Goal: Task Accomplishment & Management: Manage account settings

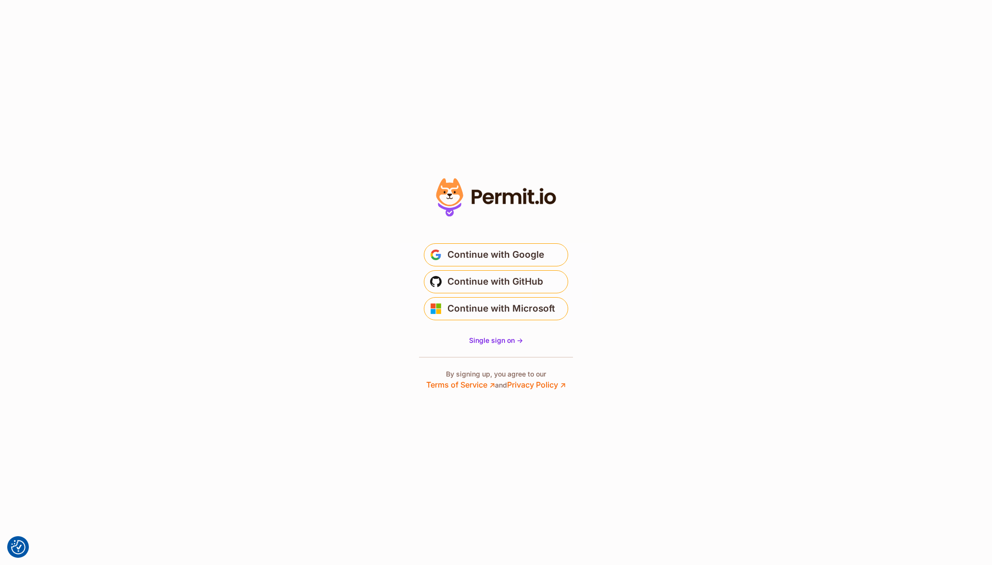
click at [357, 343] on section "* Or" at bounding box center [496, 282] width 992 height 565
click at [504, 304] on span "Continue with Microsoft" at bounding box center [501, 308] width 108 height 15
click at [488, 339] on span "Single sign on ->" at bounding box center [496, 340] width 54 height 8
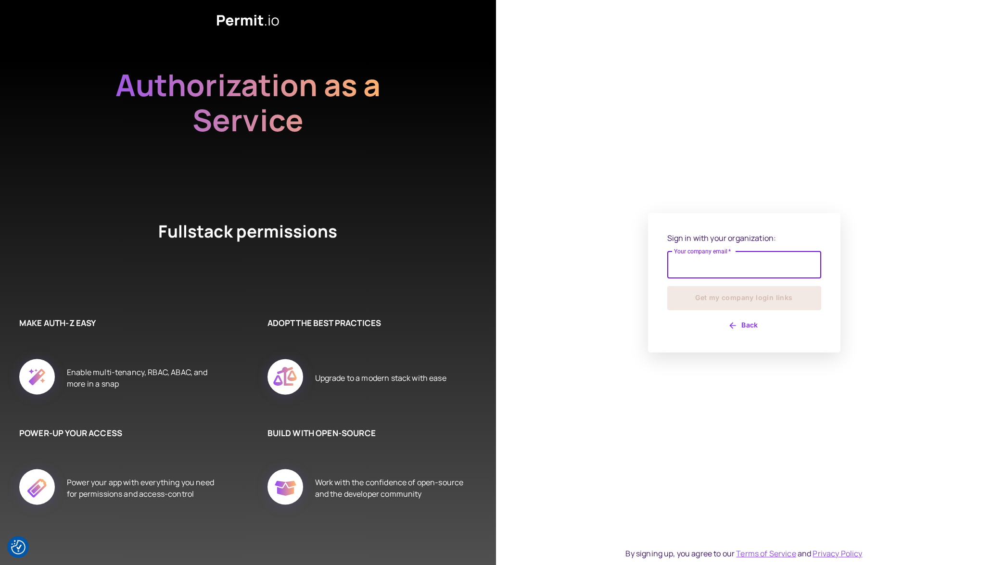
click at [742, 315] on div "Sign in with your organization: Your company email   * Your company email   * G…" at bounding box center [744, 282] width 154 height 101
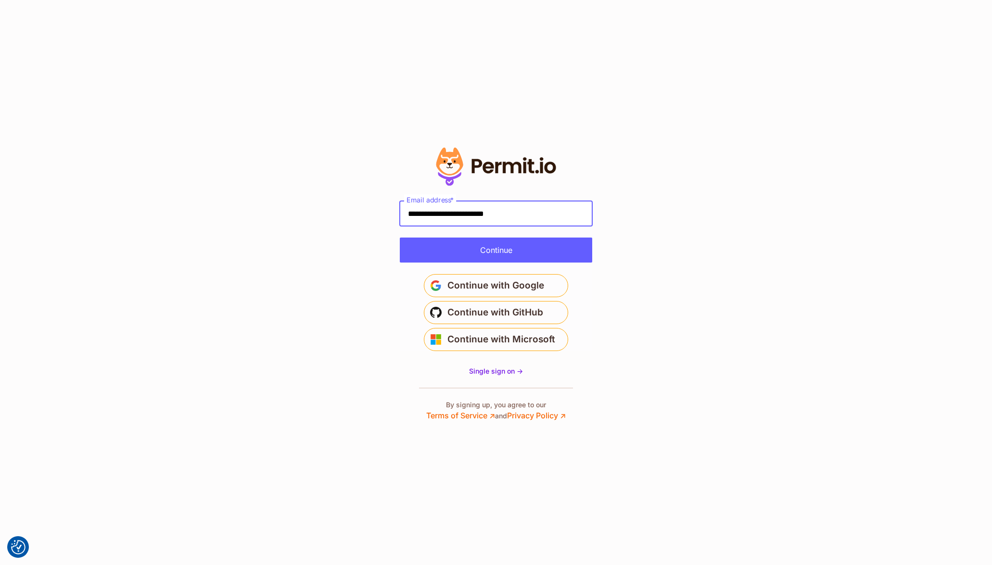
click at [541, 206] on input "**********" at bounding box center [496, 213] width 192 height 25
click at [541, 205] on input "**********" at bounding box center [496, 213] width 192 height 25
click at [539, 209] on input "**********" at bounding box center [496, 213] width 192 height 25
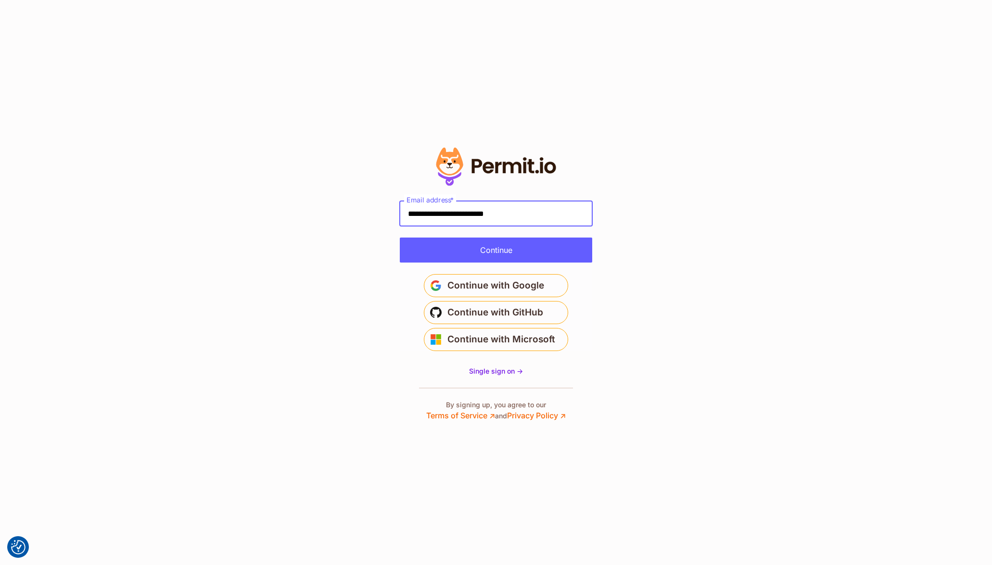
click at [503, 214] on input "**********" at bounding box center [496, 213] width 192 height 25
type input "**********"
click at [508, 254] on button "Continue" at bounding box center [496, 250] width 192 height 25
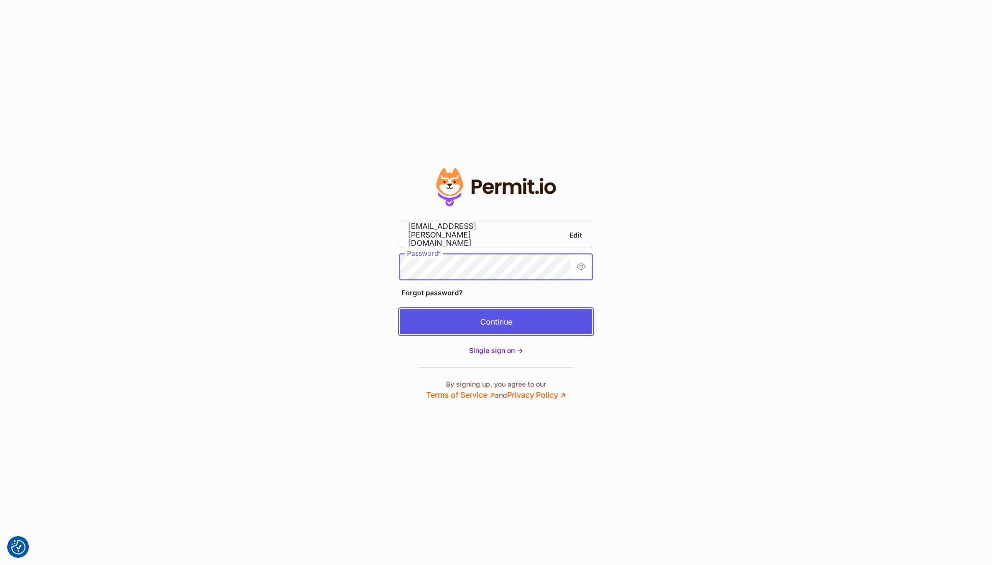
click at [462, 325] on button "Continue" at bounding box center [496, 321] width 192 height 25
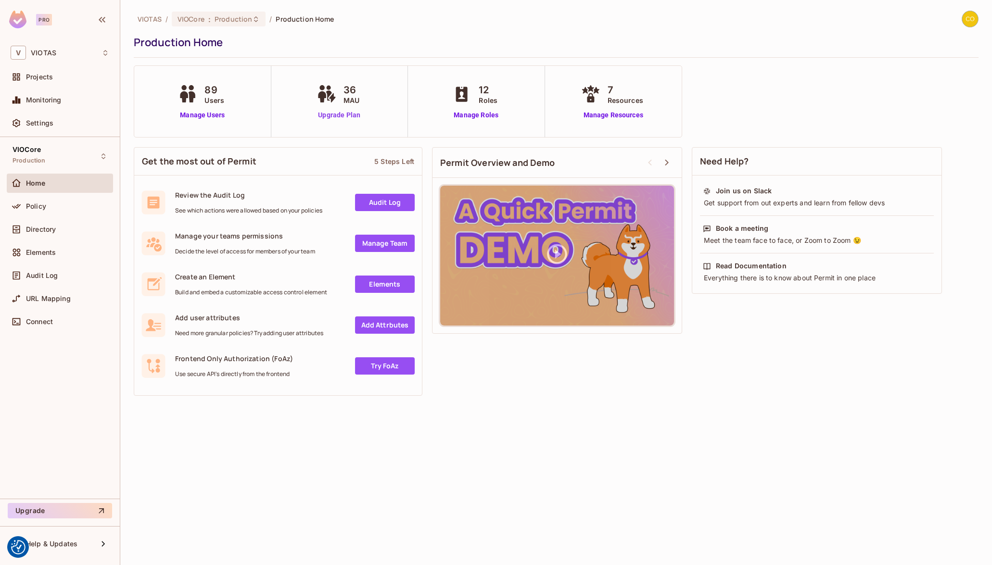
click at [347, 116] on link "Upgrade Plan" at bounding box center [339, 115] width 50 height 10
click at [206, 117] on link "Manage Users" at bounding box center [202, 115] width 53 height 10
click at [603, 114] on link "Manage Resources" at bounding box center [612, 115] width 69 height 10
click at [42, 515] on button "Upgrade" at bounding box center [60, 510] width 104 height 15
click at [242, 17] on span "Production" at bounding box center [233, 18] width 38 height 9
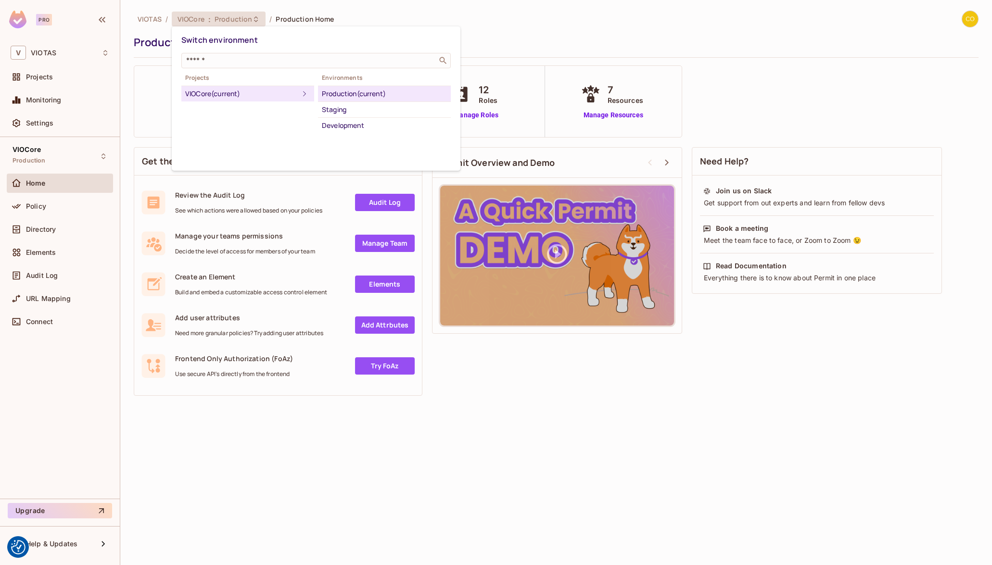
click at [609, 479] on div at bounding box center [496, 282] width 992 height 565
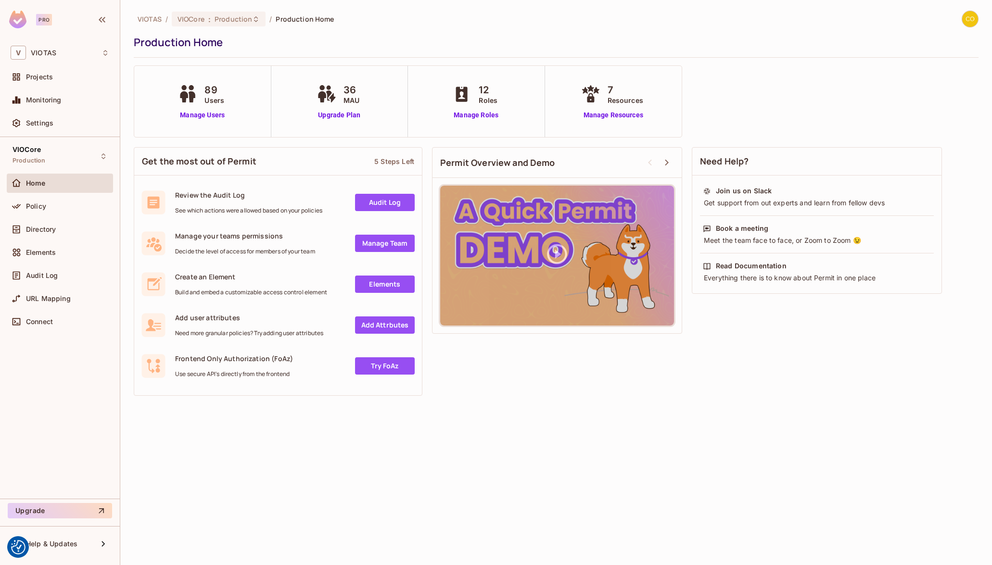
click at [961, 20] on div at bounding box center [969, 19] width 17 height 17
click at [967, 19] on div at bounding box center [496, 282] width 992 height 565
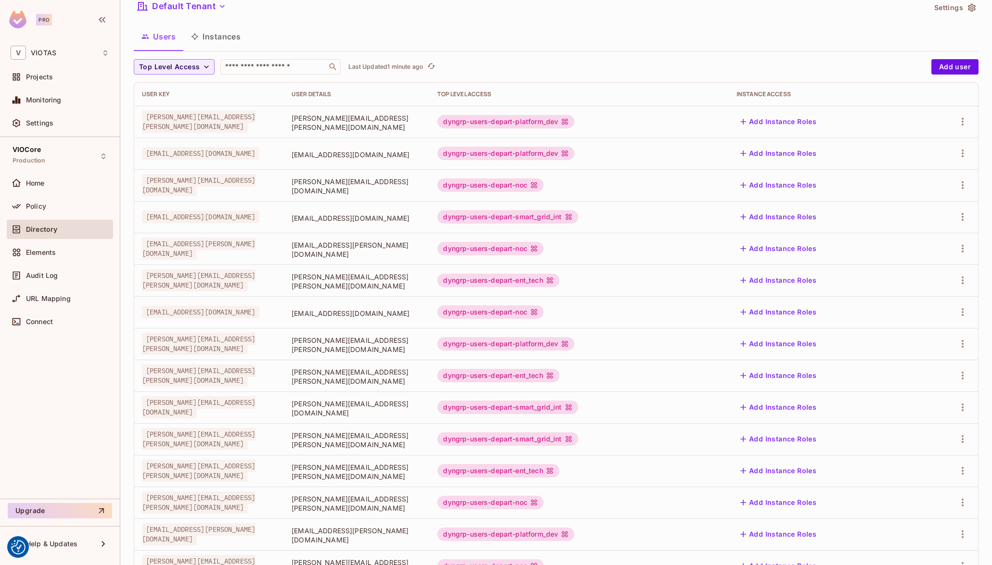
scroll to position [107, 0]
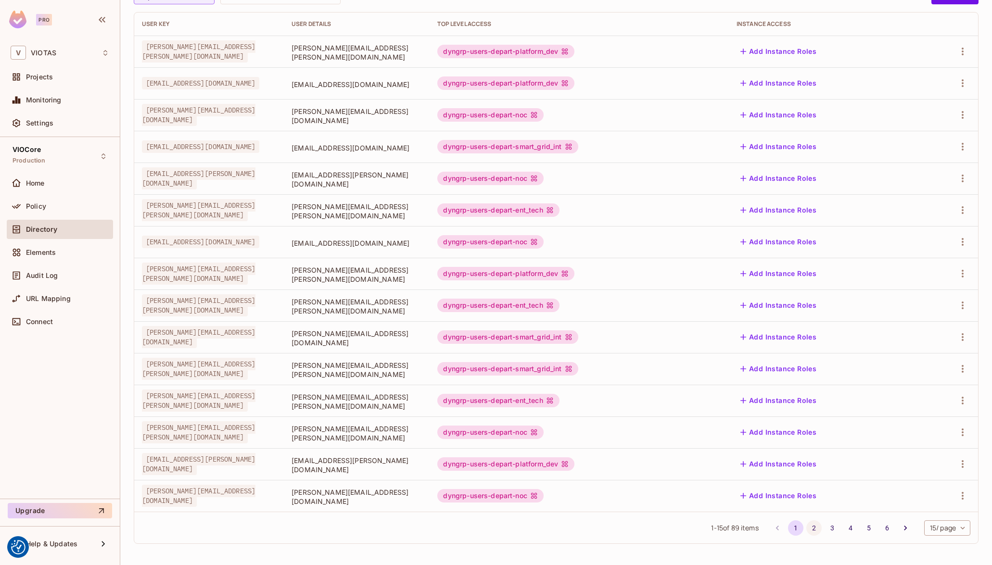
click at [806, 524] on button "2" at bounding box center [813, 527] width 15 height 15
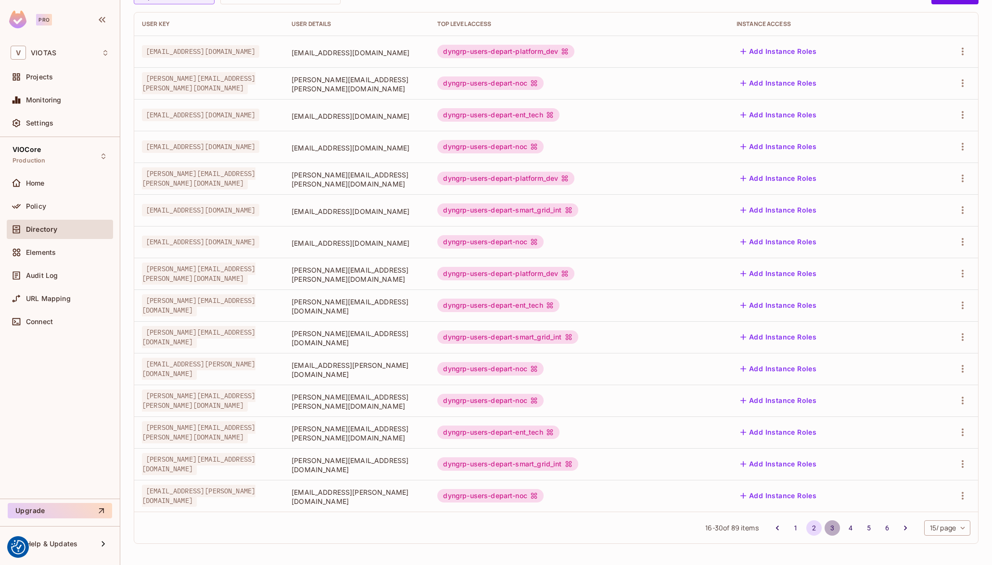
click at [825, 528] on button "3" at bounding box center [831, 527] width 15 height 15
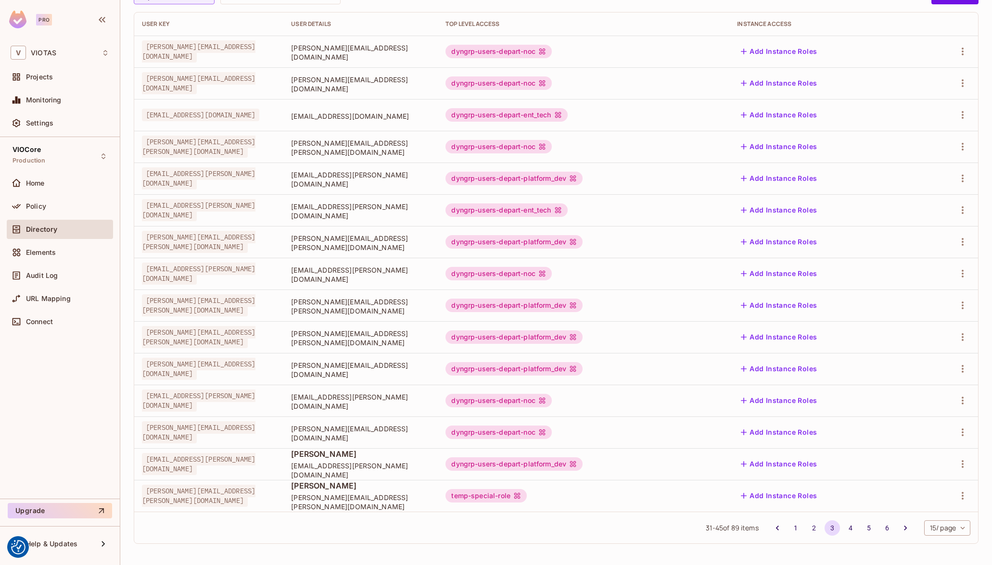
click at [859, 522] on li "5" at bounding box center [868, 527] width 18 height 15
click at [861, 522] on button "5" at bounding box center [868, 527] width 15 height 15
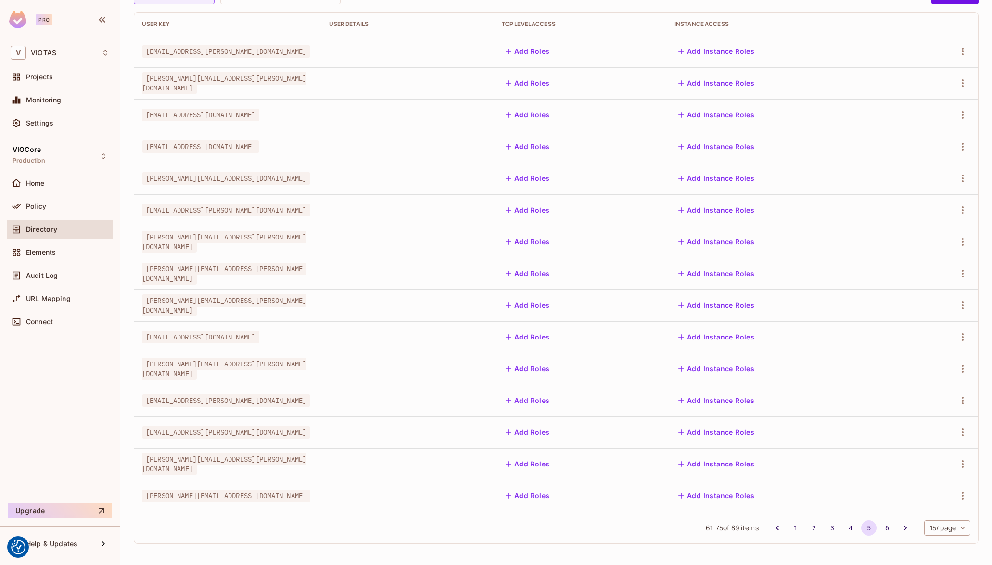
click at [881, 519] on div "61 - 75 of 89 items 1 2 3 4 5 6 15 / page ** ​" at bounding box center [555, 528] width 843 height 32
click at [878, 524] on li "6" at bounding box center [887, 527] width 18 height 15
click at [879, 529] on button "6" at bounding box center [886, 527] width 15 height 15
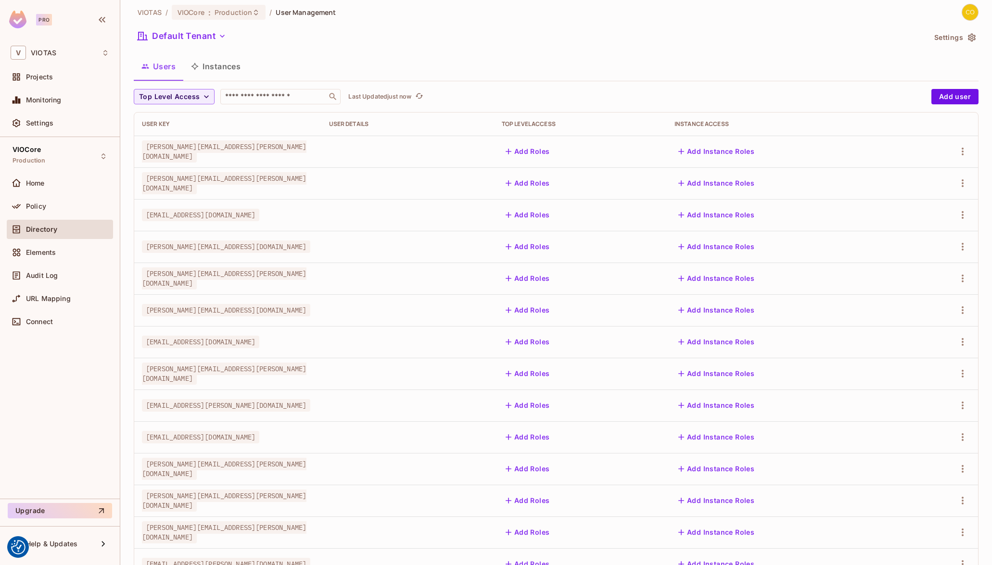
scroll to position [0, 0]
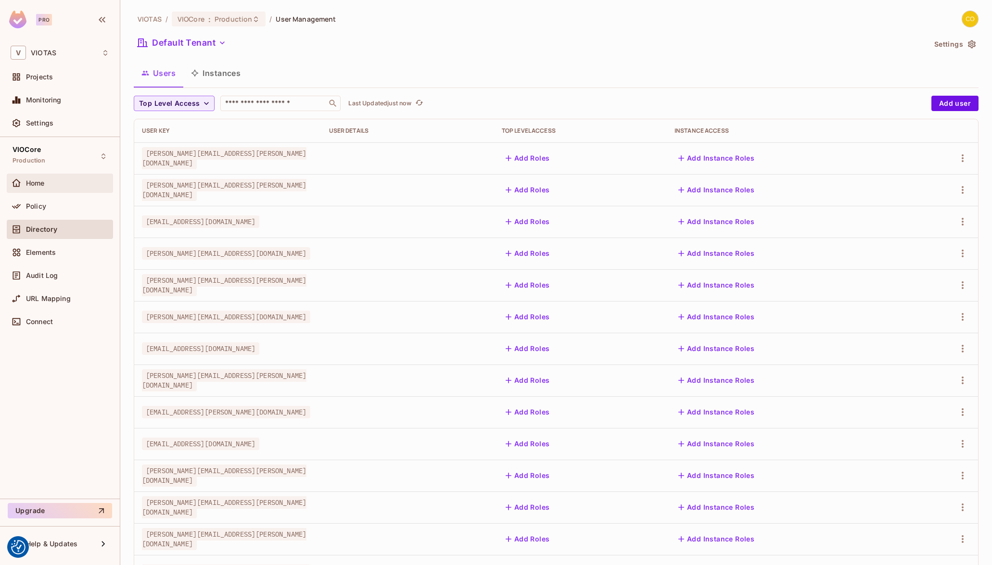
click at [56, 188] on div "Home" at bounding box center [60, 183] width 99 height 12
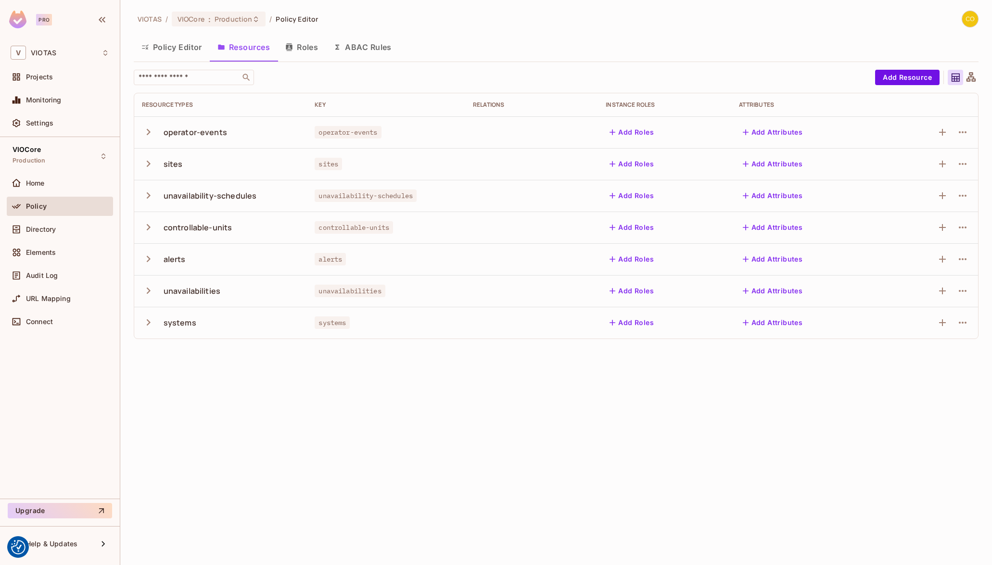
drag, startPoint x: 166, startPoint y: 371, endPoint x: 149, endPoint y: 325, distance: 49.3
click at [165, 371] on div "VIOTAS / VIOCore : Production / Policy Editor Policy Editor Resources Roles ABA…" at bounding box center [555, 282] width 871 height 565
click at [145, 289] on icon "button" at bounding box center [148, 290] width 13 height 13
click at [150, 321] on icon "button" at bounding box center [148, 322] width 13 height 13
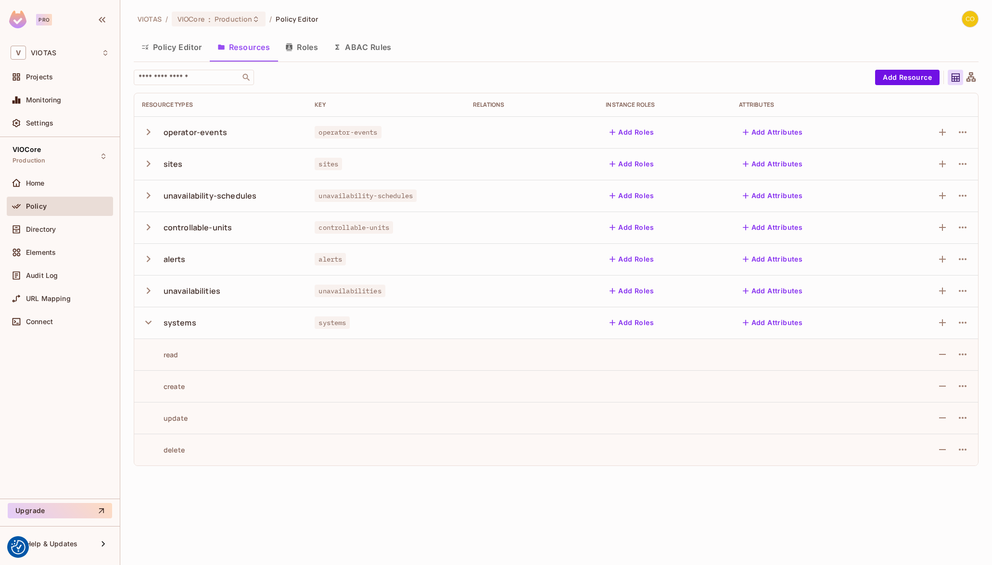
click at [150, 321] on icon "button" at bounding box center [148, 323] width 6 height 4
click at [147, 292] on icon "button" at bounding box center [149, 291] width 4 height 6
click at [147, 292] on icon "button" at bounding box center [148, 290] width 13 height 13
click at [146, 257] on icon "button" at bounding box center [148, 258] width 13 height 13
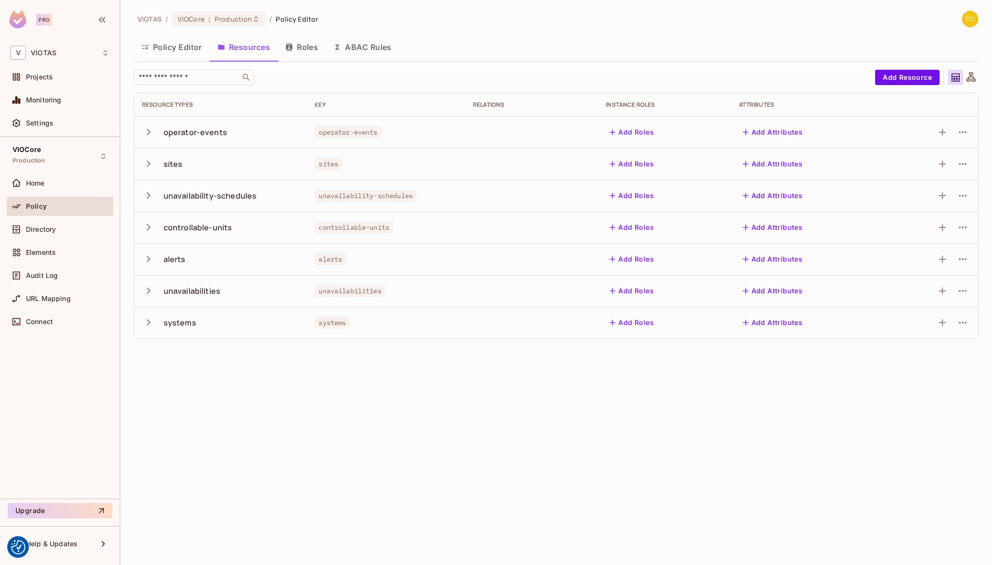
click at [146, 229] on icon "button" at bounding box center [148, 227] width 13 height 13
click at [146, 227] on icon "button" at bounding box center [148, 228] width 6 height 4
click at [140, 188] on td "unavailability-schedules" at bounding box center [220, 196] width 173 height 32
click at [147, 194] on icon "button" at bounding box center [148, 195] width 13 height 13
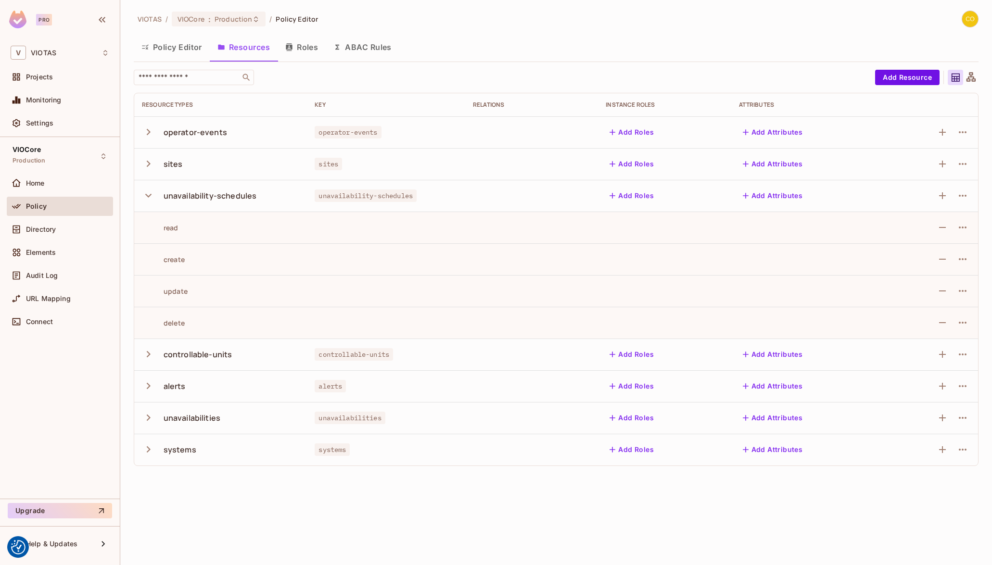
click at [147, 194] on icon "button" at bounding box center [148, 195] width 13 height 13
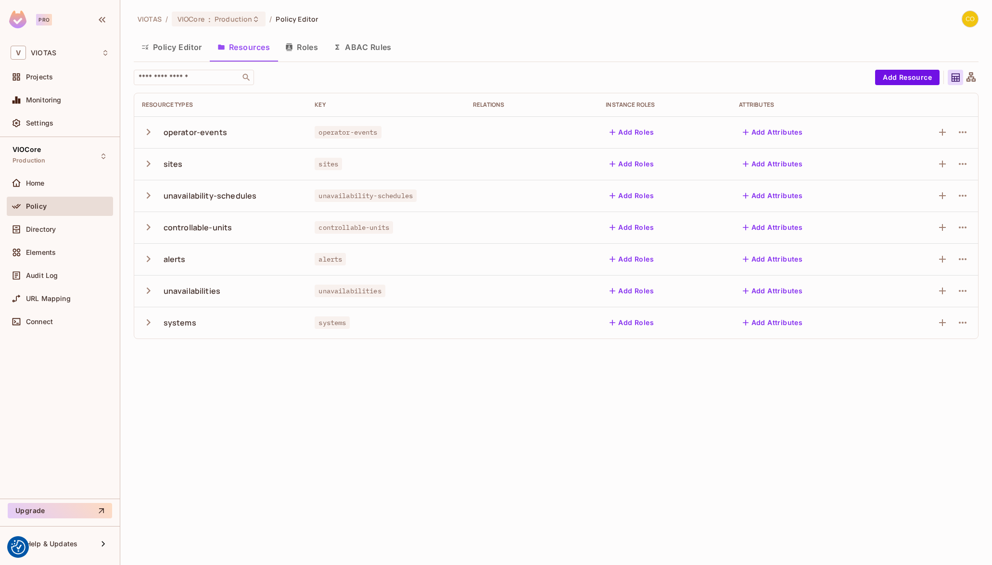
click at [147, 194] on icon "button" at bounding box center [148, 195] width 13 height 13
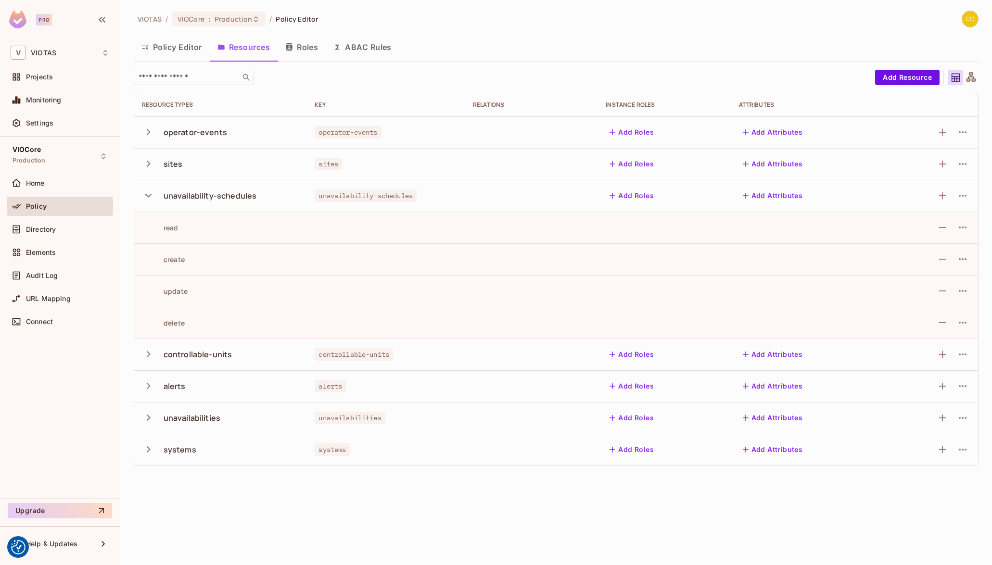
click at [147, 194] on icon "button" at bounding box center [148, 195] width 13 height 13
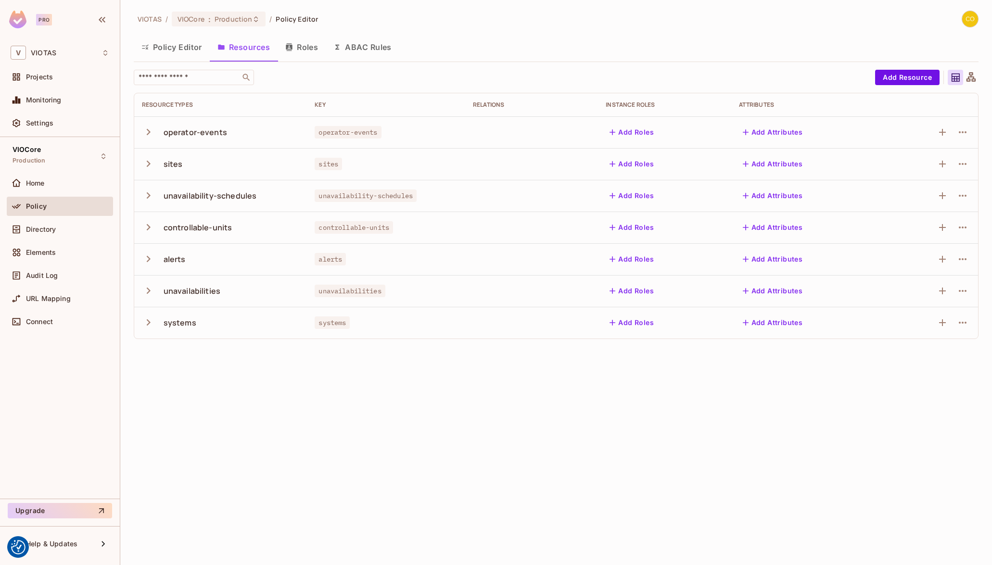
click at [145, 166] on icon "button" at bounding box center [148, 163] width 13 height 13
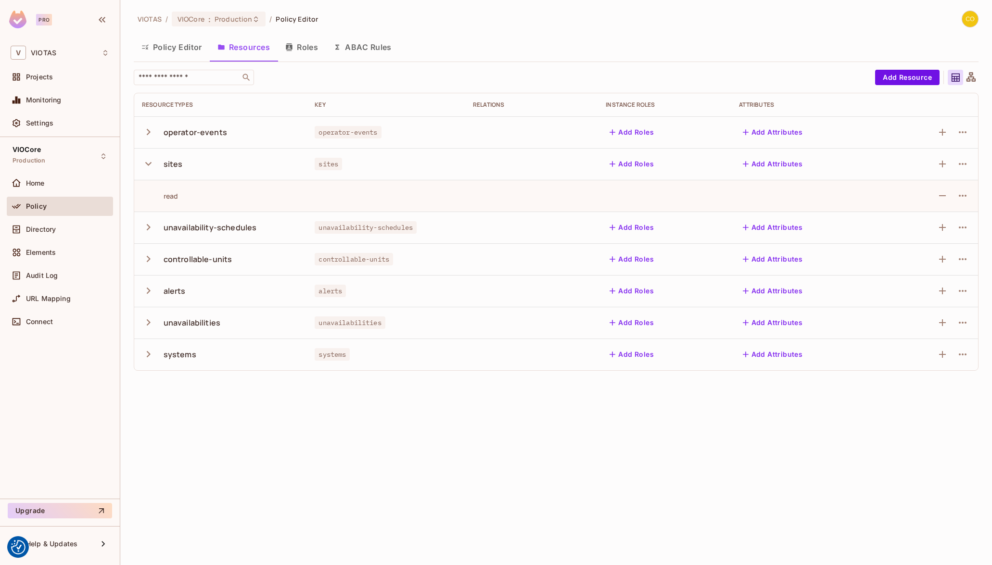
click at [145, 155] on button "button" at bounding box center [150, 163] width 17 height 21
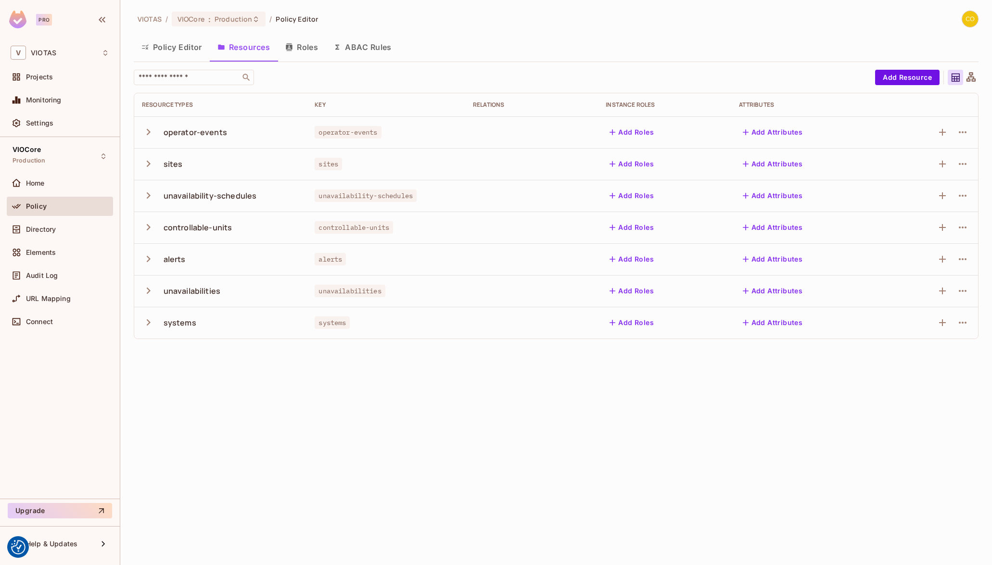
click at [145, 138] on icon "button" at bounding box center [148, 132] width 13 height 13
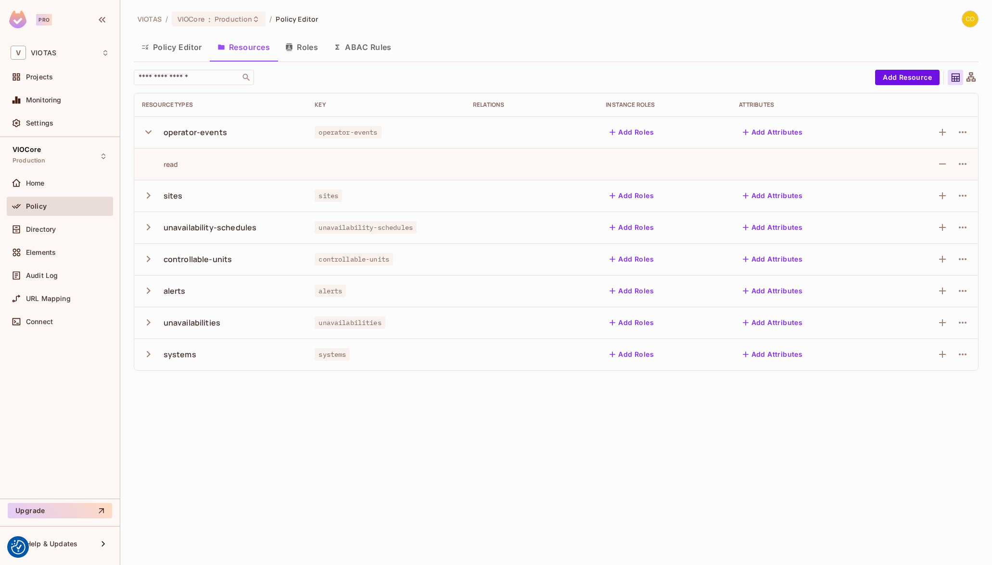
click at [145, 138] on icon "button" at bounding box center [148, 132] width 13 height 13
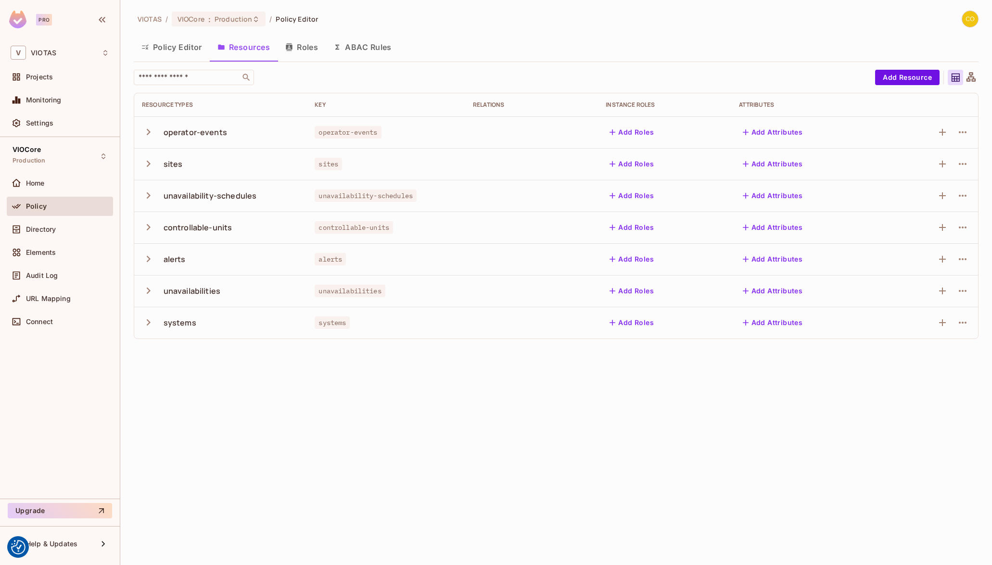
click at [199, 47] on button "Policy Editor" at bounding box center [172, 47] width 76 height 24
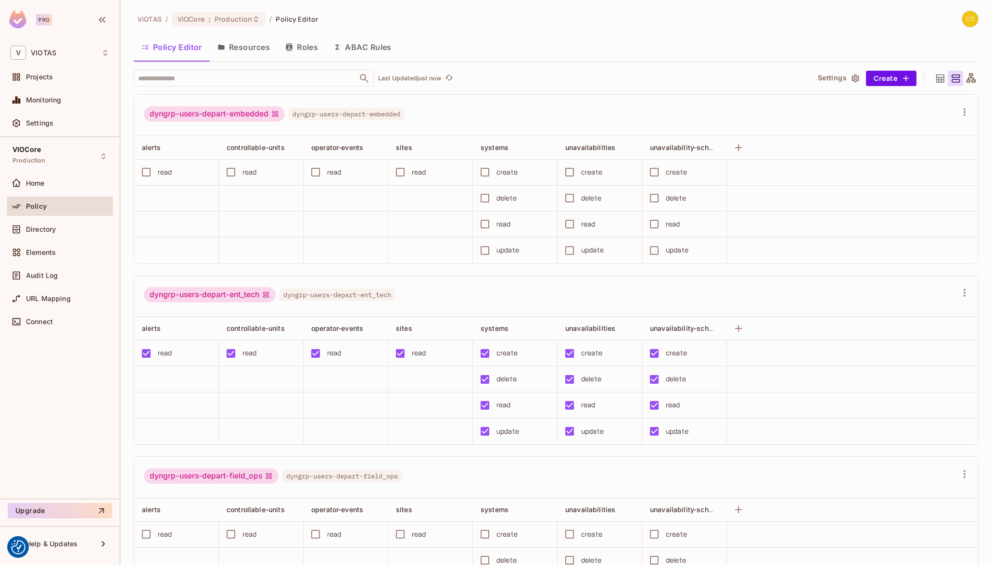
click at [239, 59] on button "Resources" at bounding box center [244, 47] width 68 height 24
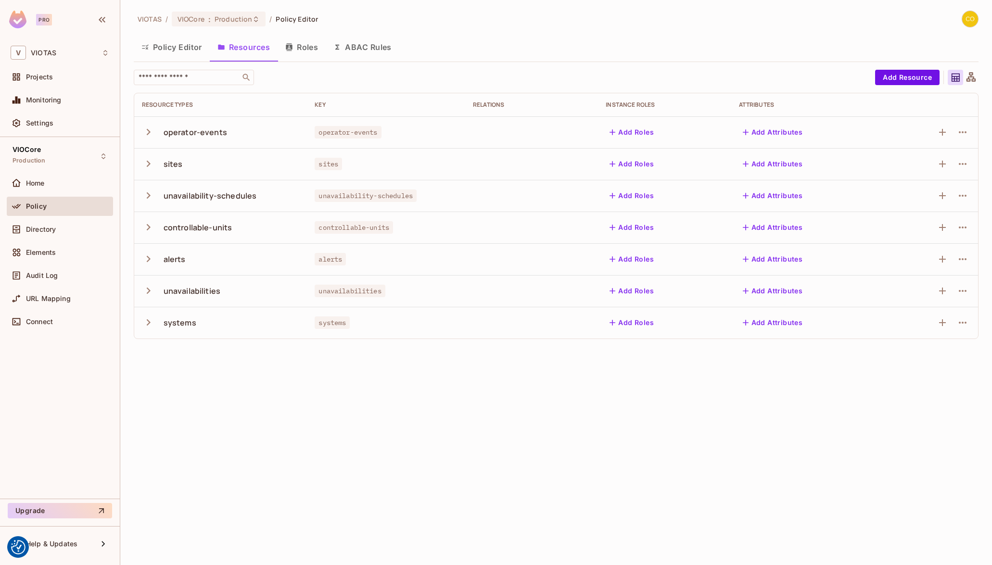
click at [291, 49] on icon "button" at bounding box center [289, 47] width 6 height 8
